Goal: Book appointment/travel/reservation

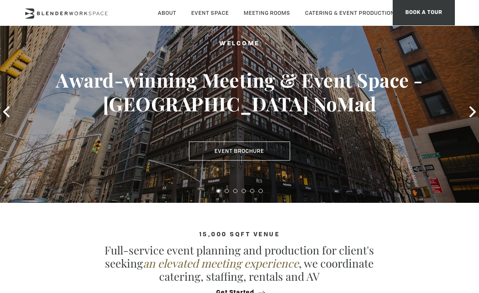
scroll to position [46, 0]
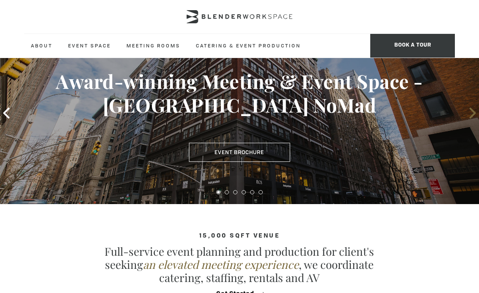
click at [476, 112] on icon at bounding box center [472, 112] width 11 height 11
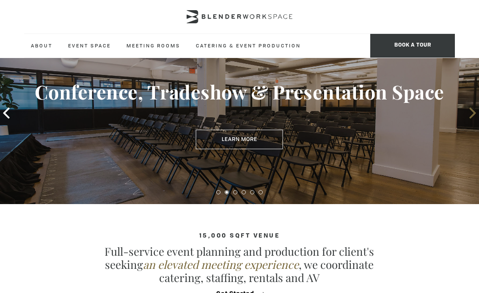
click at [476, 112] on icon at bounding box center [472, 112] width 11 height 11
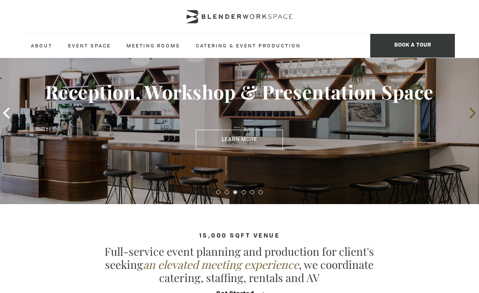
click at [476, 112] on icon at bounding box center [472, 112] width 11 height 11
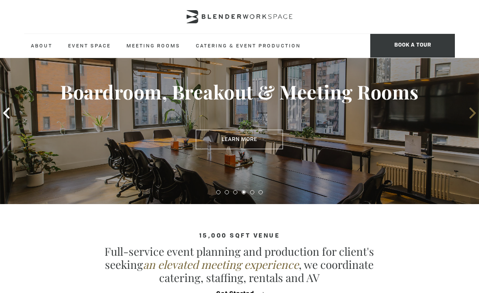
click at [476, 112] on icon at bounding box center [472, 112] width 11 height 11
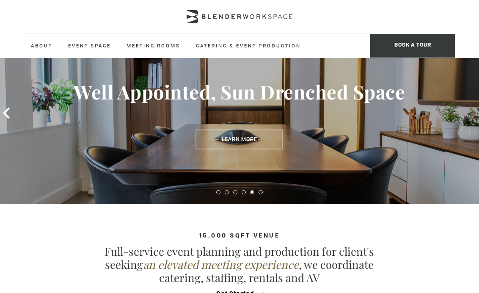
click at [476, 112] on icon at bounding box center [472, 112] width 11 height 11
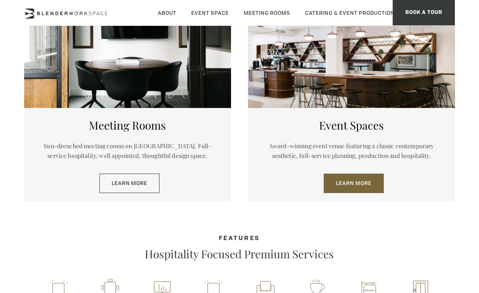
scroll to position [359, 0]
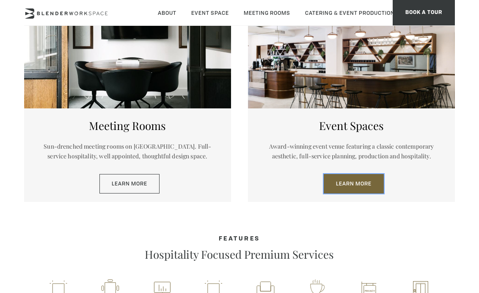
click at [346, 179] on link "Learn More" at bounding box center [354, 183] width 60 height 19
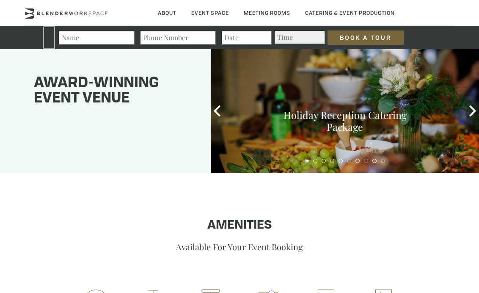
type div "[DATE]"
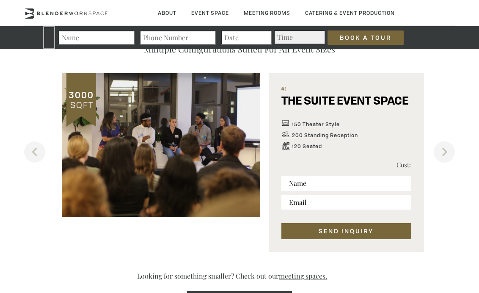
scroll to position [459, 0]
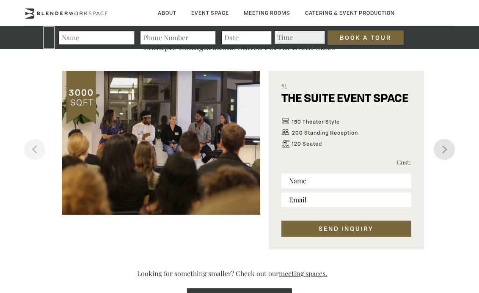
click at [451, 153] on button "Next" at bounding box center [444, 149] width 21 height 21
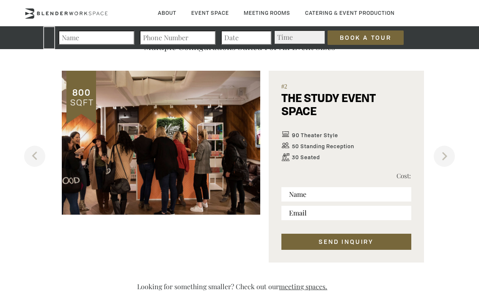
click at [235, 153] on div at bounding box center [161, 143] width 198 height 144
click at [442, 155] on button "Next" at bounding box center [444, 156] width 21 height 21
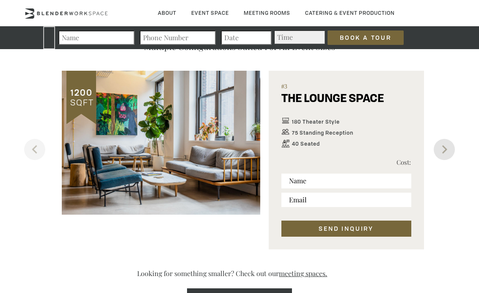
click at [444, 150] on button "Next" at bounding box center [444, 149] width 21 height 21
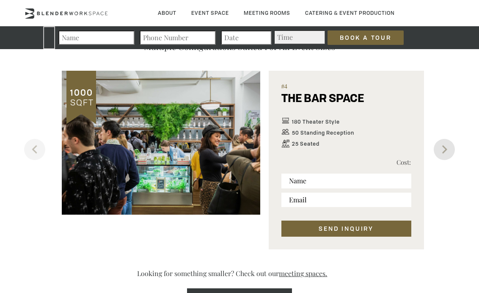
click at [444, 150] on button "Next" at bounding box center [444, 149] width 21 height 21
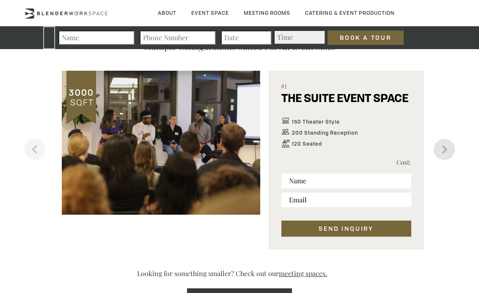
click at [444, 150] on button "Next" at bounding box center [444, 149] width 21 height 21
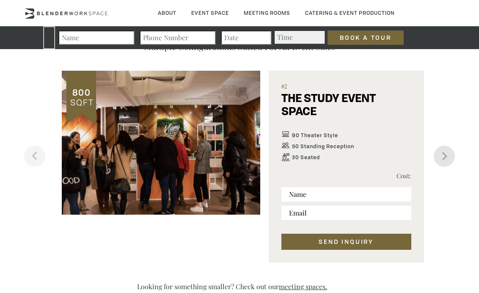
click at [444, 150] on button "Next" at bounding box center [444, 156] width 21 height 21
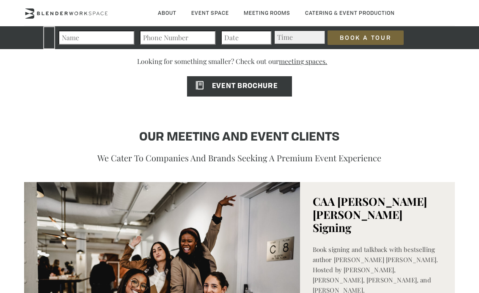
scroll to position [673, 0]
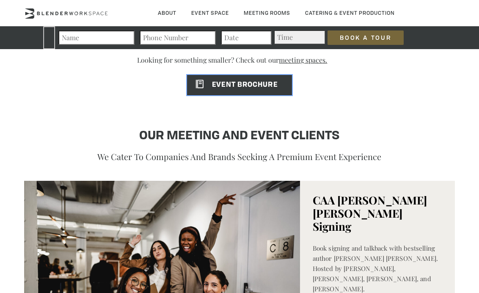
click at [241, 85] on span "EVENT BROCHURE" at bounding box center [232, 85] width 90 height 7
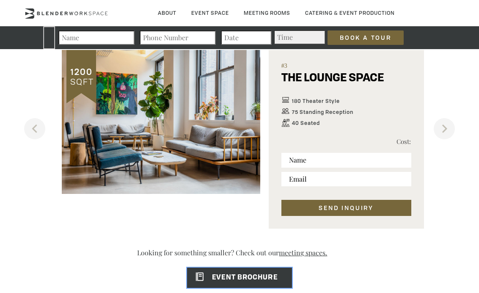
scroll to position [480, 0]
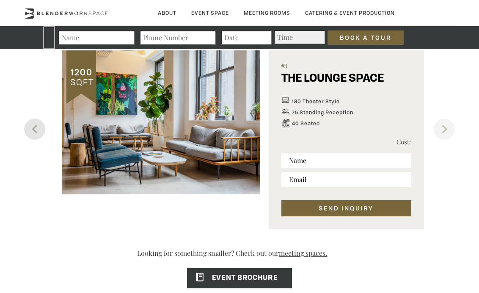
click at [31, 130] on button "Previous" at bounding box center [34, 128] width 21 height 21
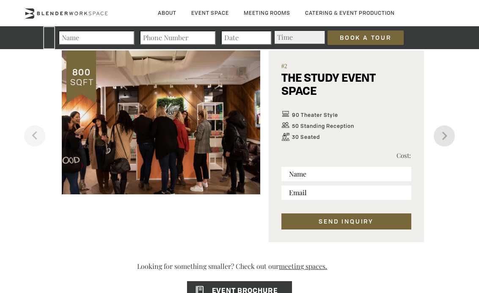
click at [444, 138] on button "Next" at bounding box center [444, 135] width 21 height 21
